Goal: Check status: Check status

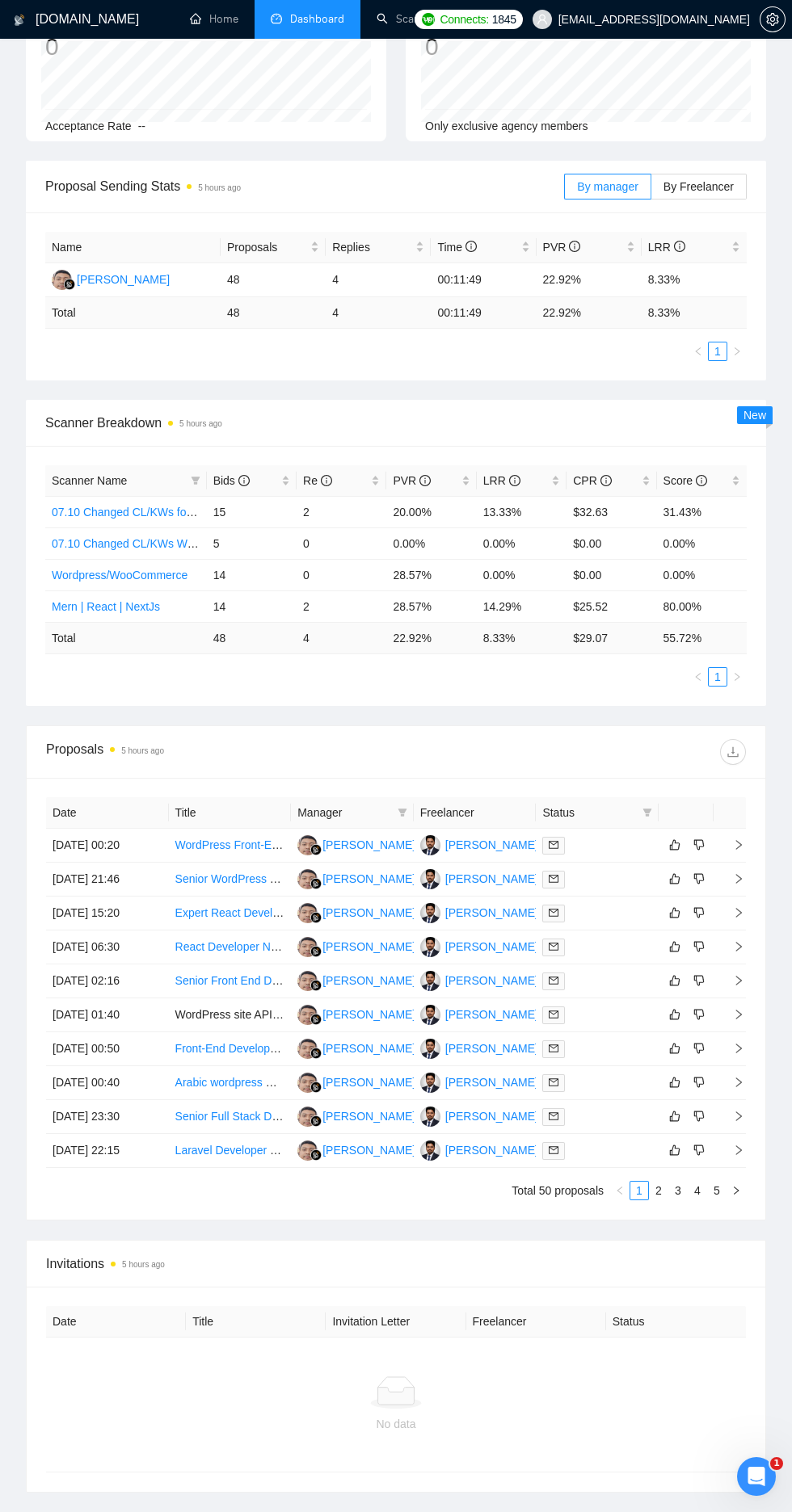
scroll to position [316, 0]
click at [95, 845] on td "[DATE] 00:20" at bounding box center [107, 846] width 123 height 34
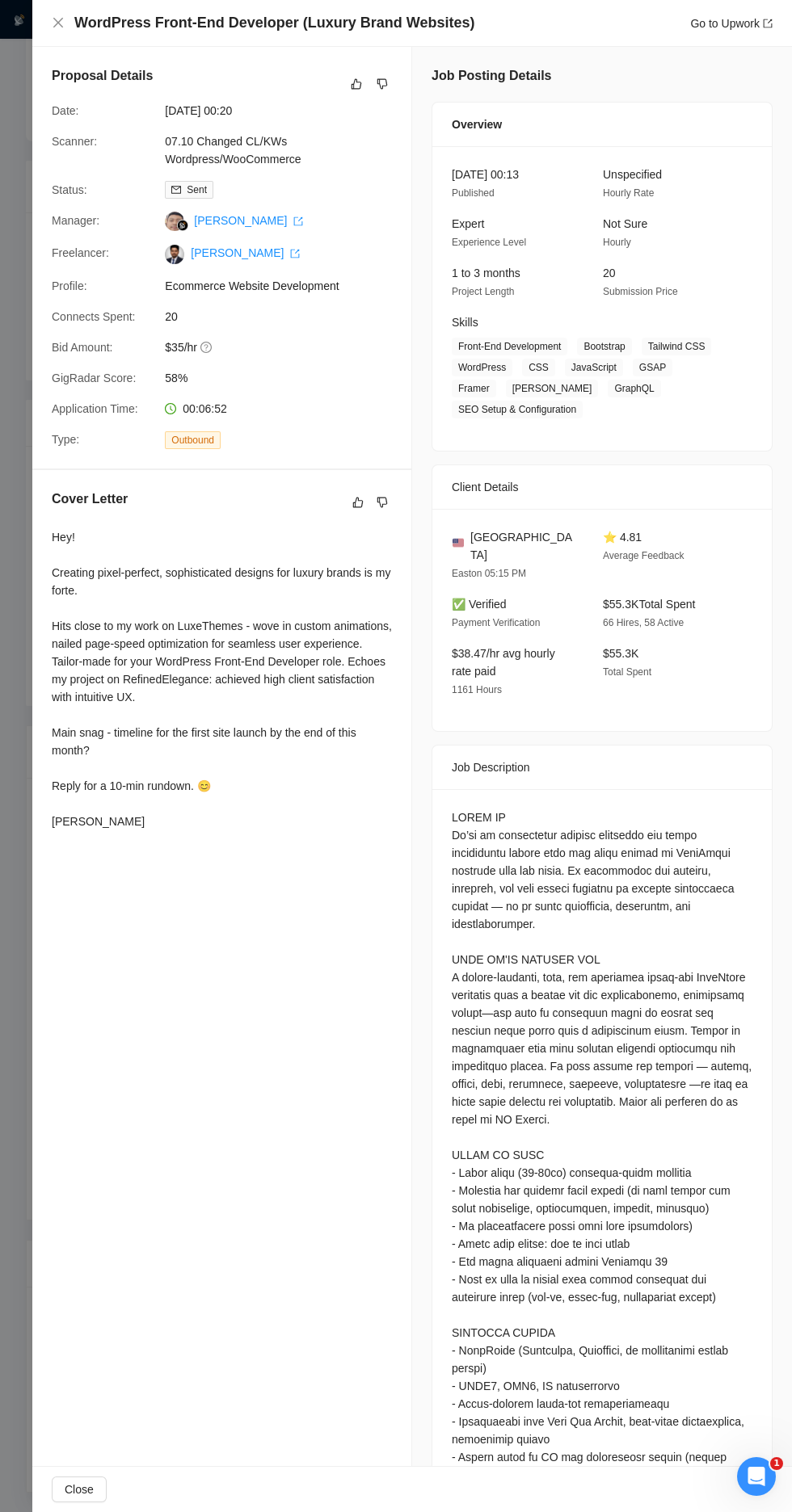
click at [26, 753] on div at bounding box center [396, 756] width 792 height 1512
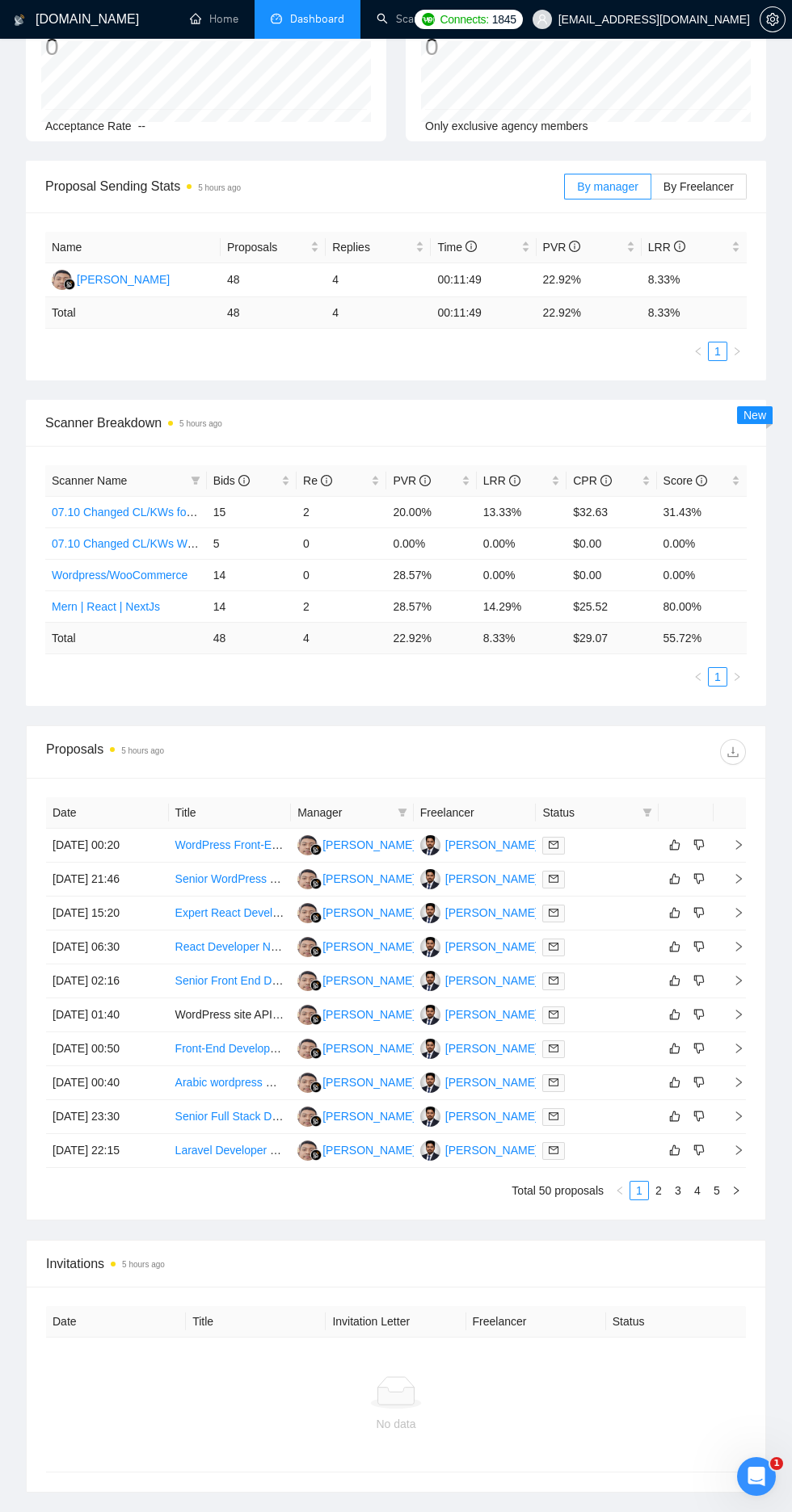
click at [93, 882] on td "[DATE] 21:46" at bounding box center [107, 879] width 123 height 34
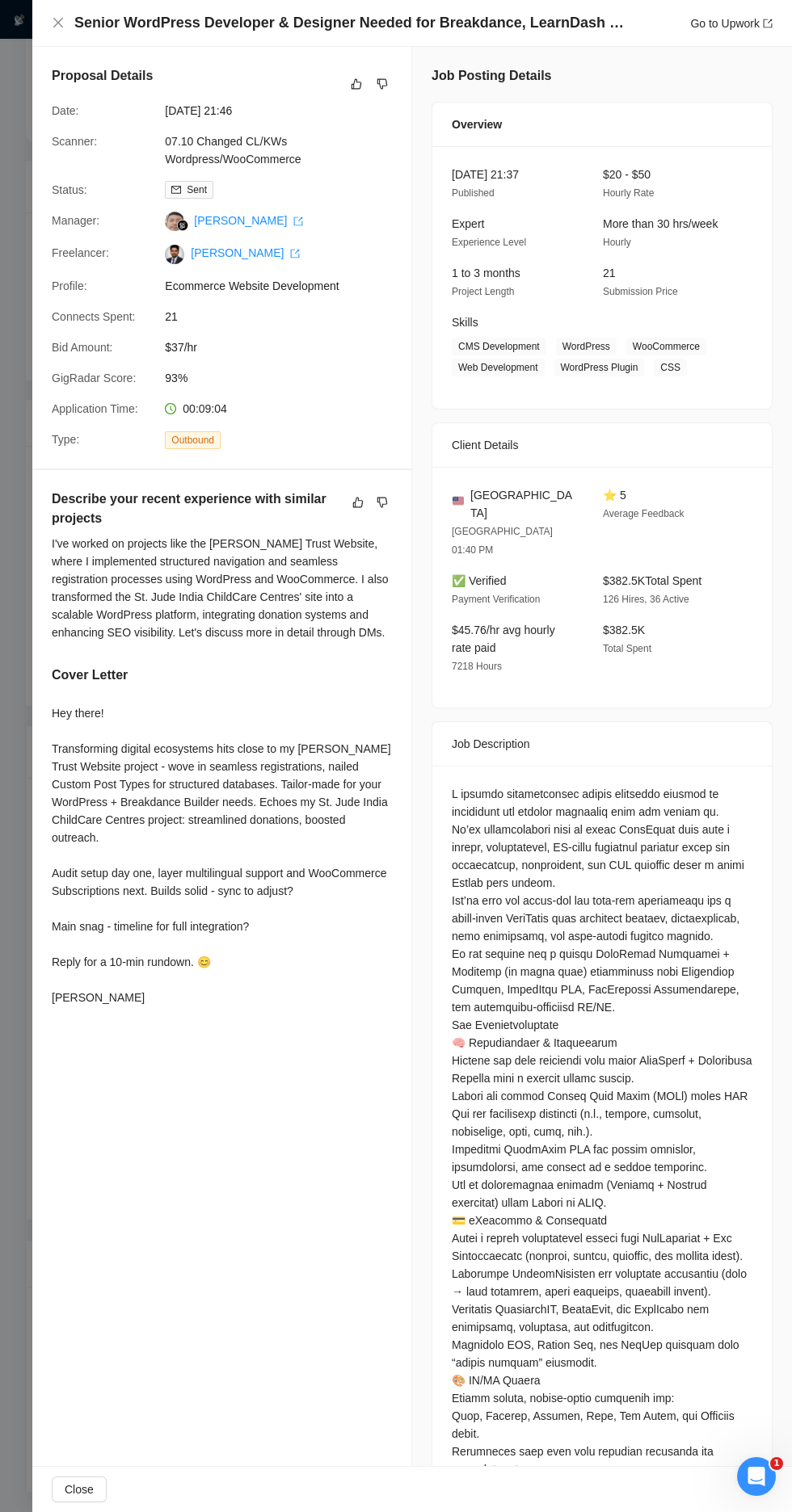
click at [13, 894] on div at bounding box center [396, 756] width 792 height 1512
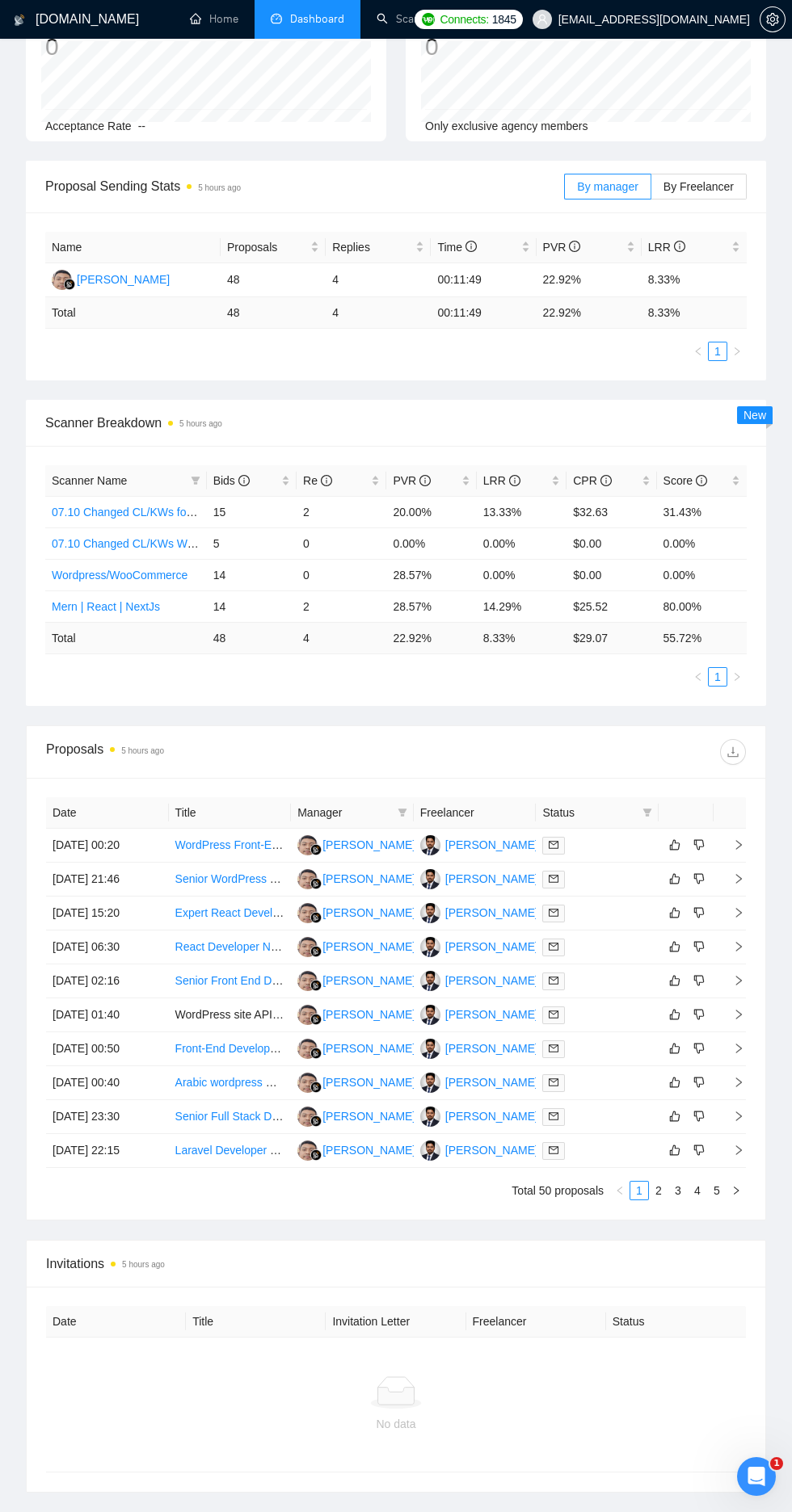
click at [94, 917] on td "[DATE] 15:20" at bounding box center [107, 913] width 123 height 34
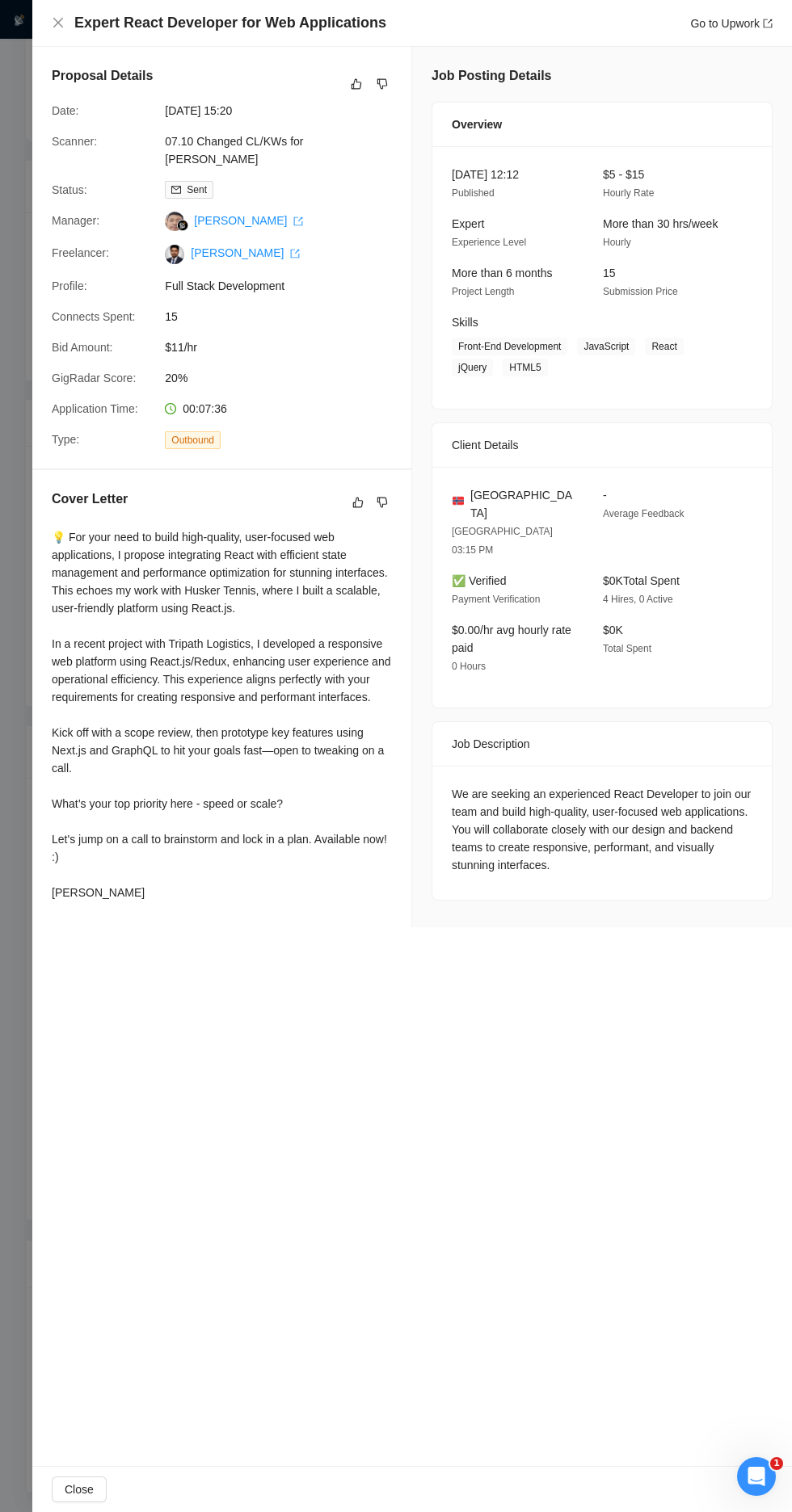
click at [25, 709] on div at bounding box center [396, 756] width 792 height 1512
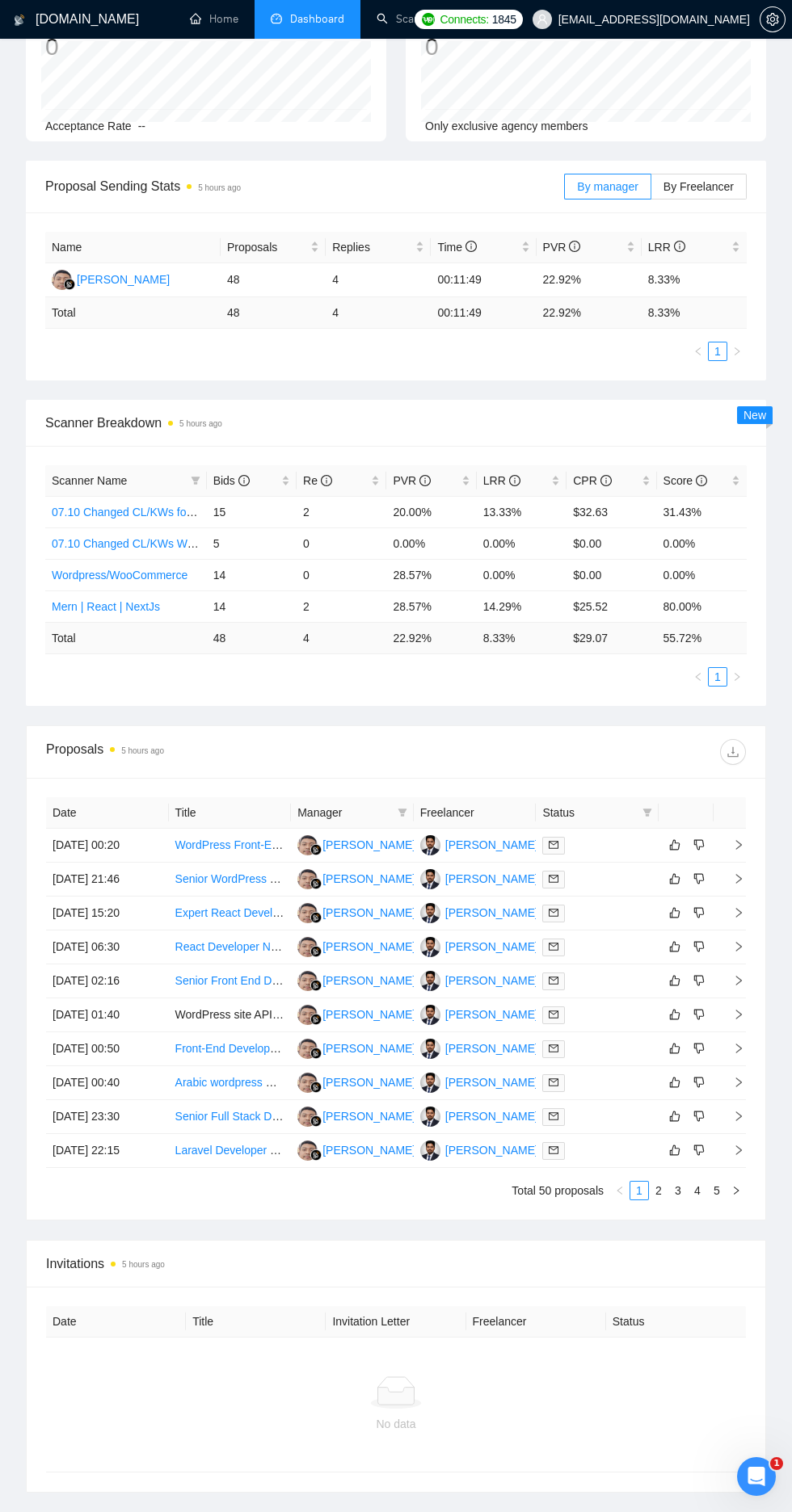
click at [41, 765] on div "Proposals 5 hours ago" at bounding box center [395, 753] width 738 height 53
